Goal: Task Accomplishment & Management: Use online tool/utility

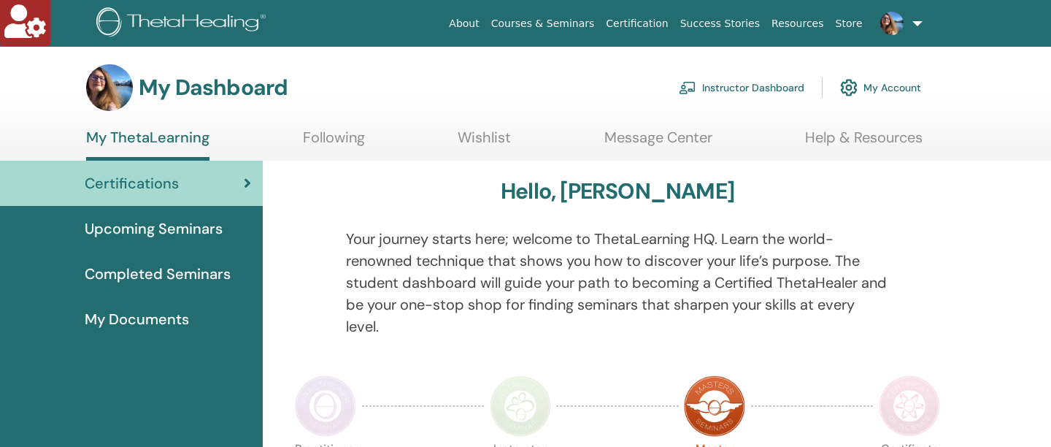
click at [718, 88] on link "Instructor Dashboard" at bounding box center [741, 88] width 125 height 32
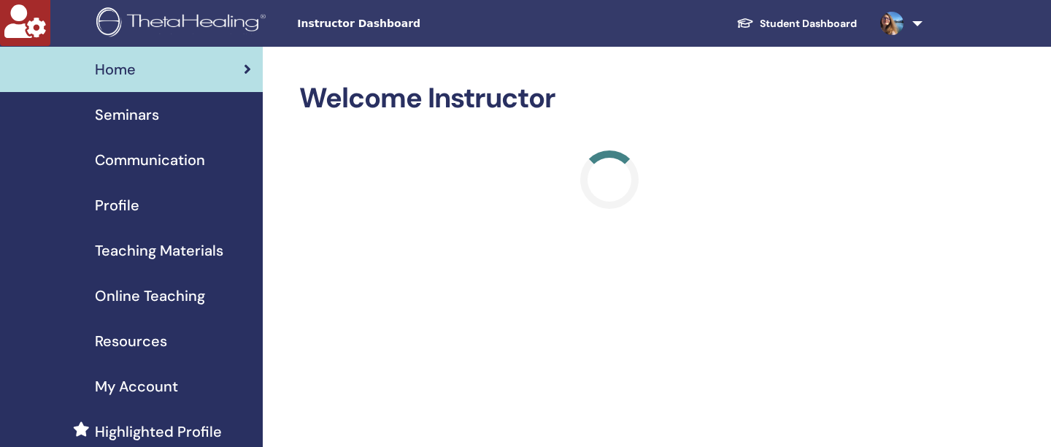
click at [128, 121] on span "Seminars" at bounding box center [127, 115] width 64 height 22
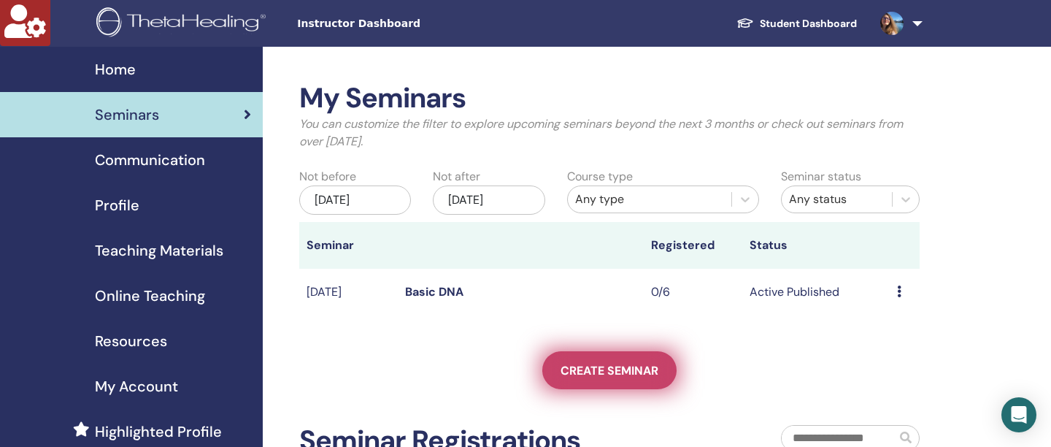
click at [565, 364] on span "Create seminar" at bounding box center [609, 370] width 98 height 15
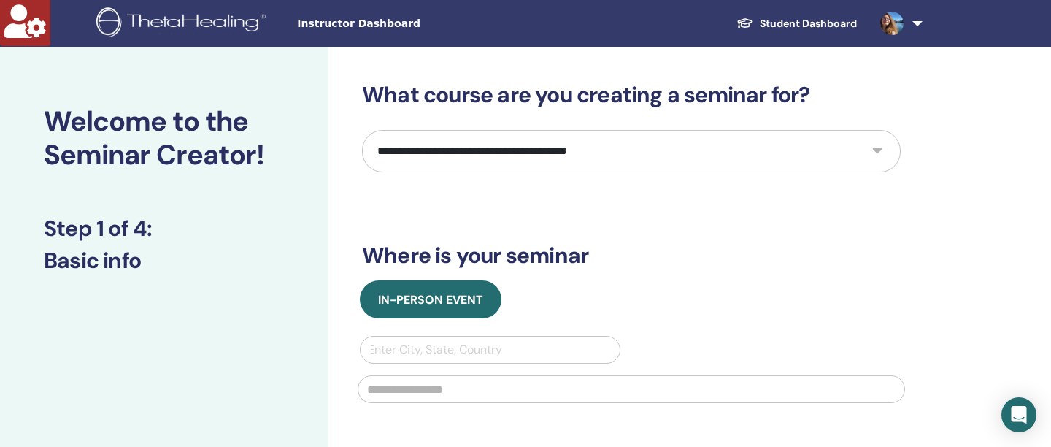
select select "**"
click at [197, 18] on img at bounding box center [183, 23] width 174 height 33
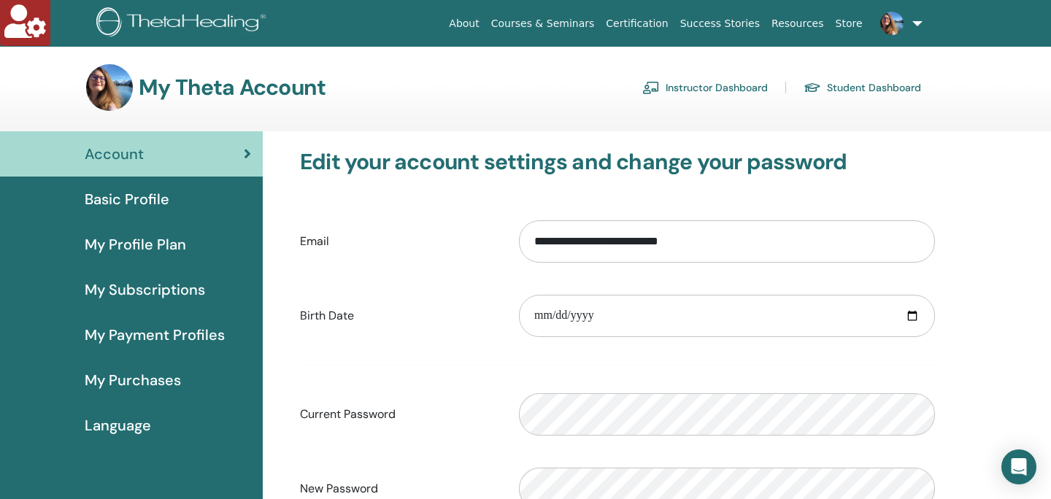
click at [734, 80] on link "Instructor Dashboard" at bounding box center [704, 87] width 125 height 23
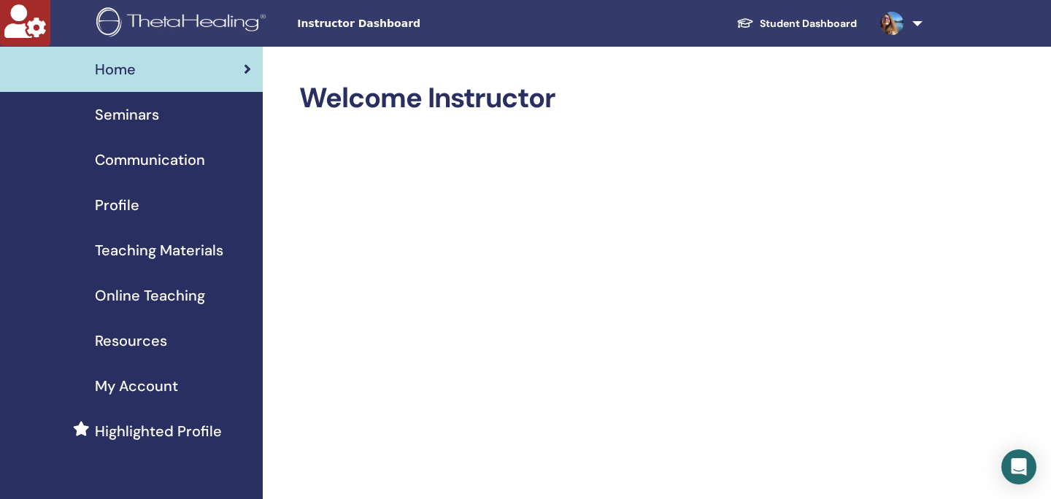
click at [151, 295] on span "Online Teaching" at bounding box center [150, 296] width 110 height 22
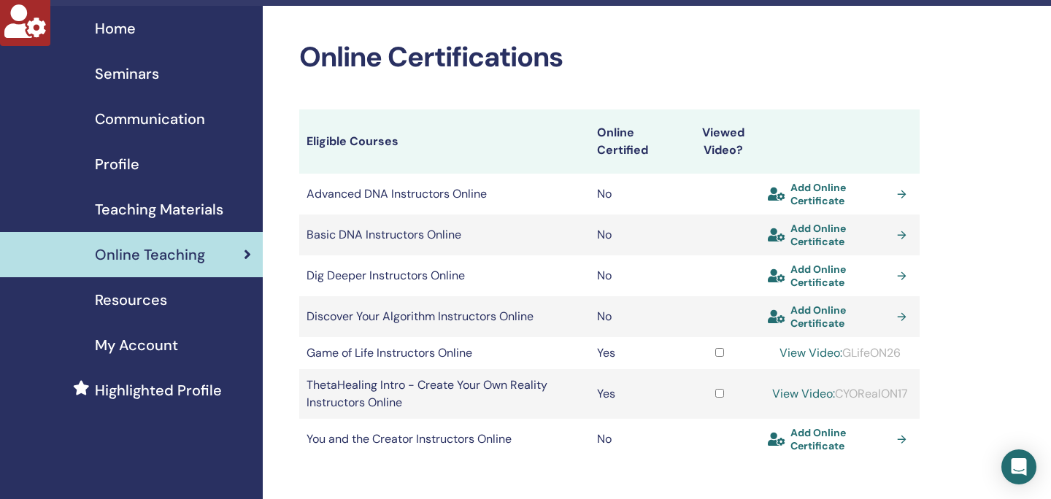
scroll to position [39, 0]
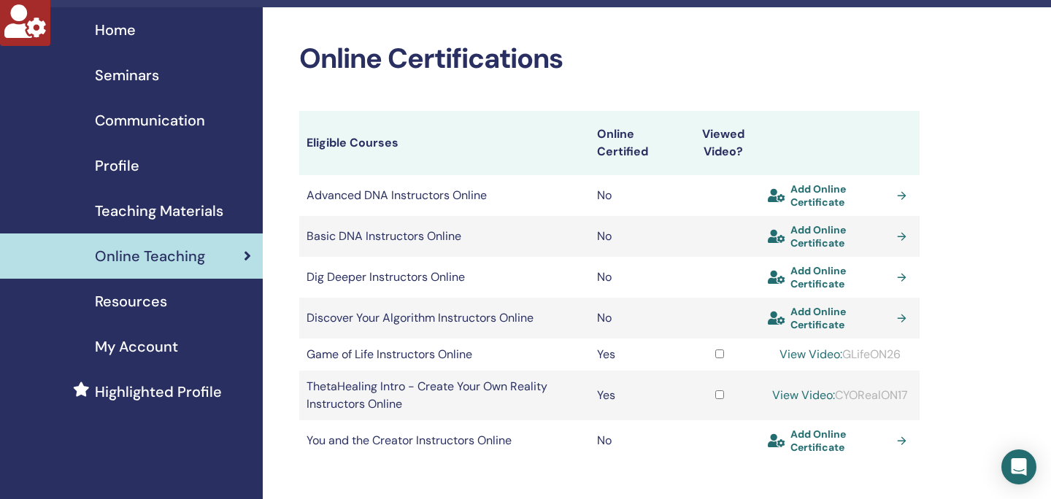
click at [154, 215] on span "Teaching Materials" at bounding box center [159, 211] width 128 height 22
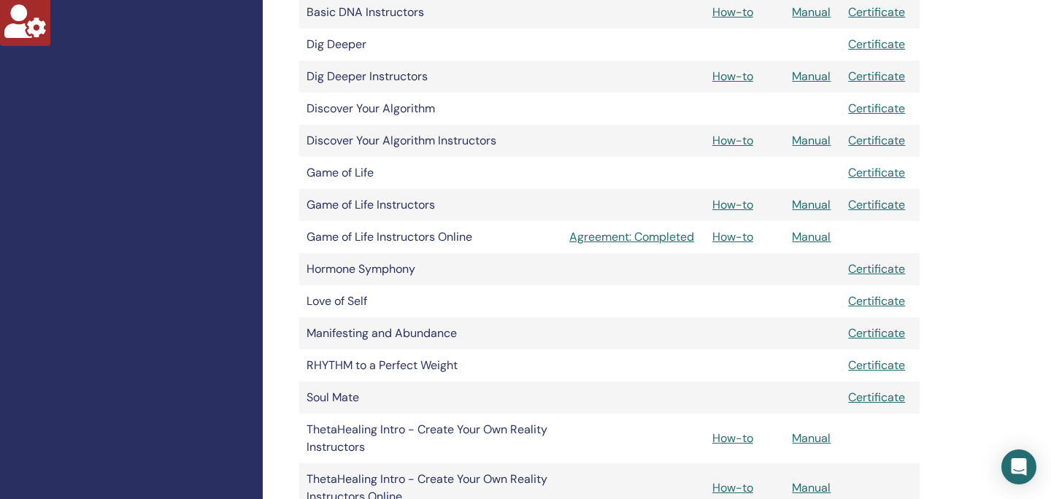
scroll to position [481, 0]
